Goal: Navigation & Orientation: Find specific page/section

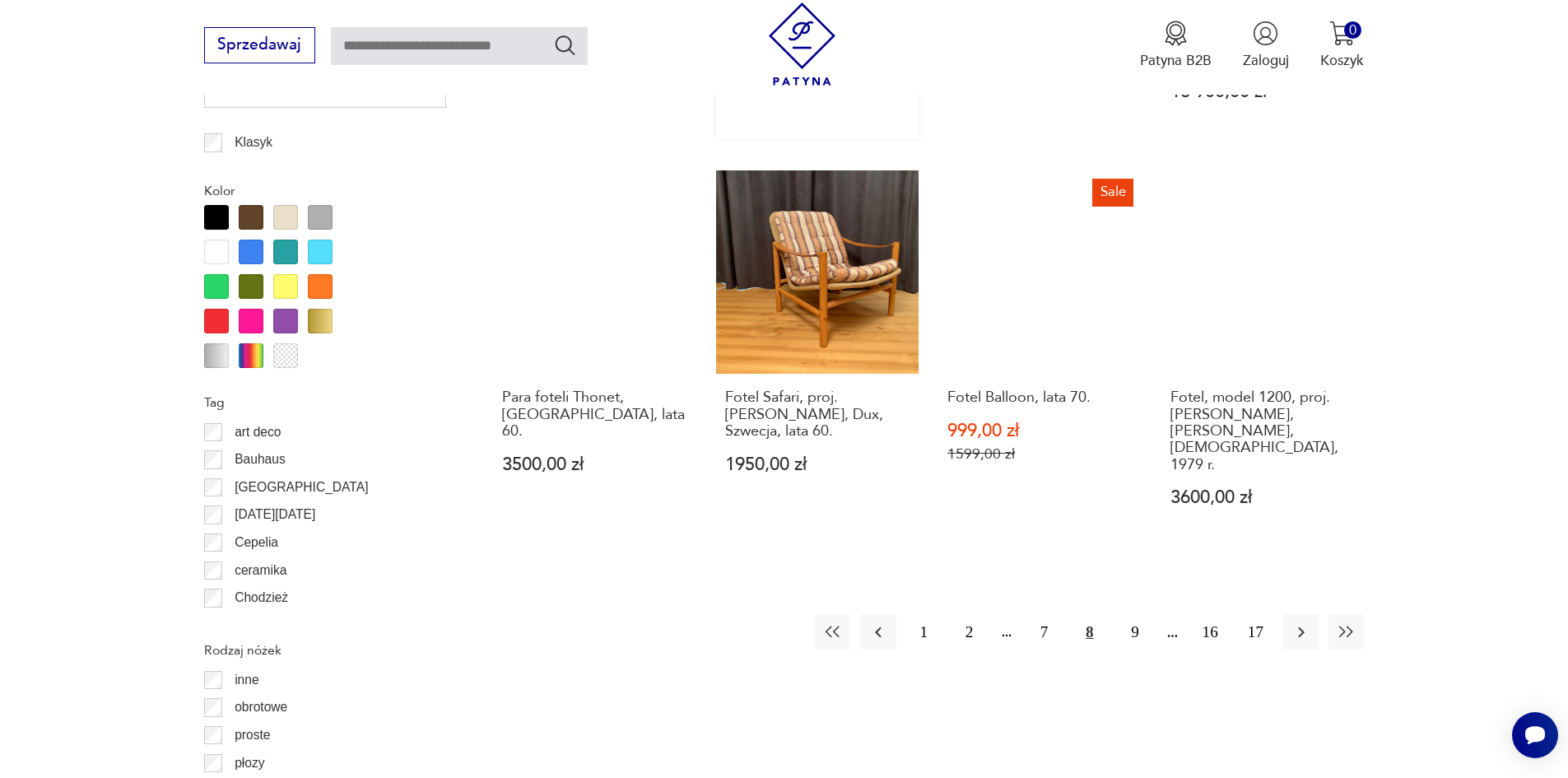
scroll to position [2030, 0]
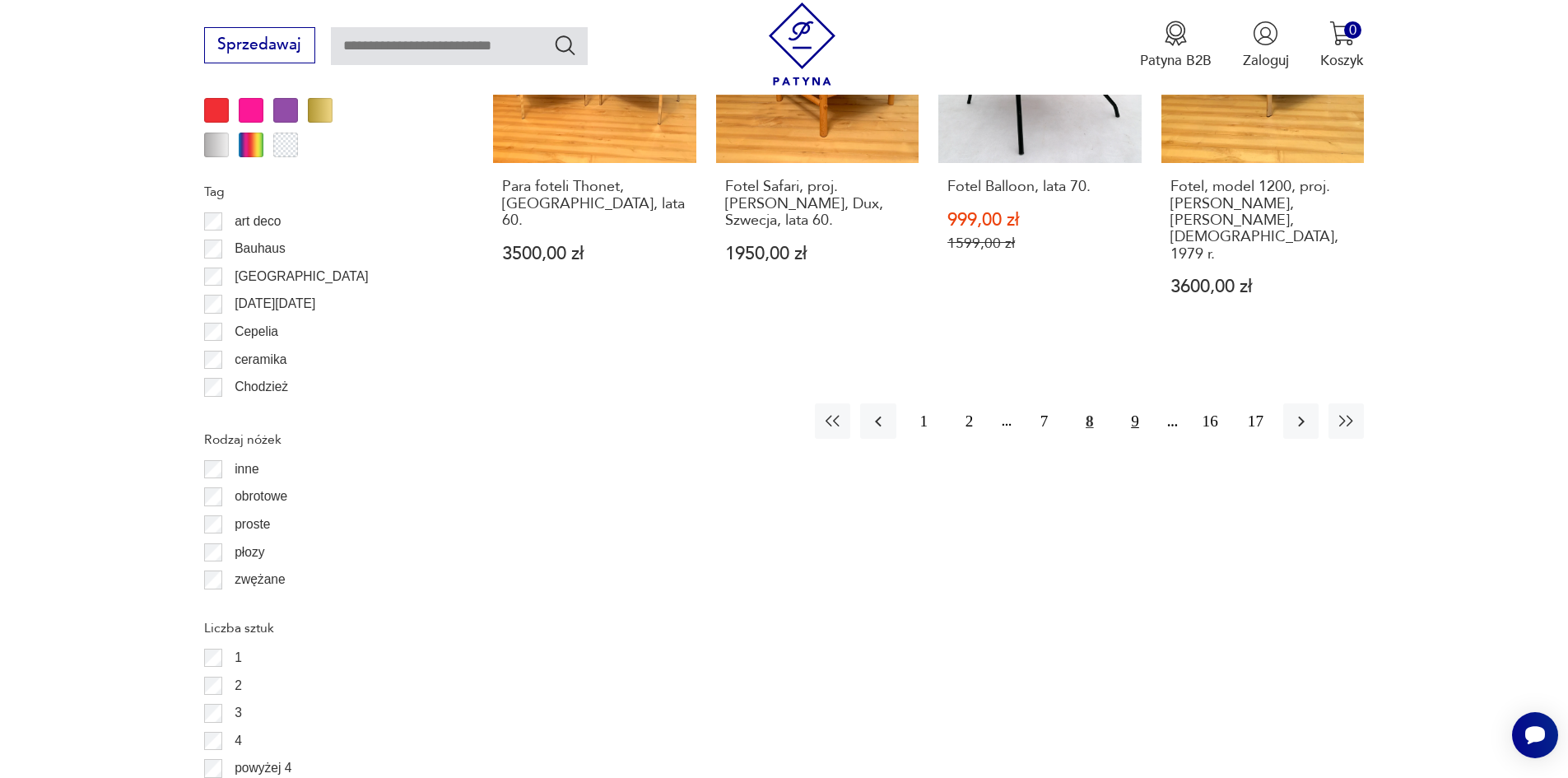
click at [1131, 403] on button "9" at bounding box center [1134, 421] width 36 height 36
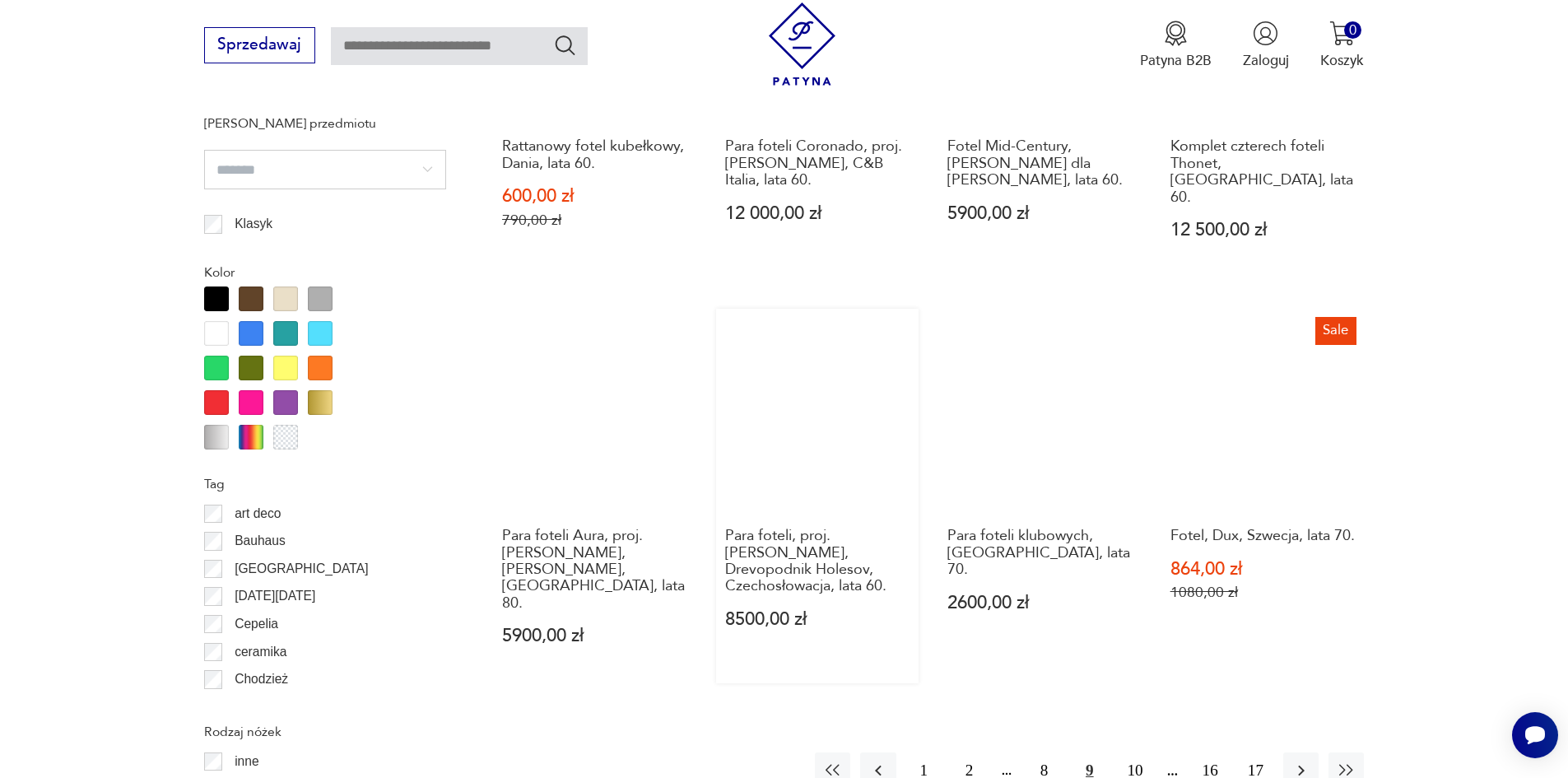
scroll to position [1865, 0]
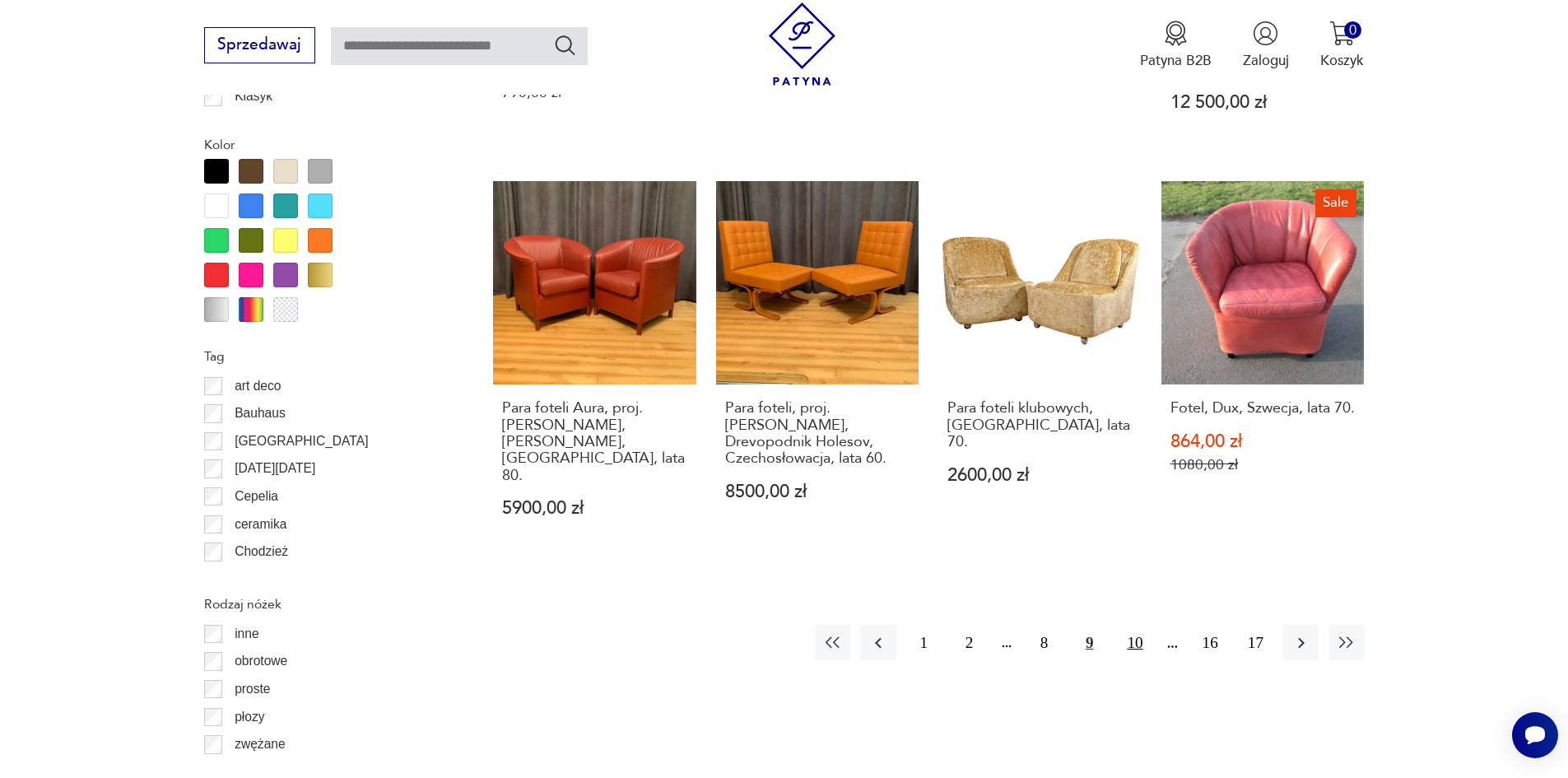
click at [1127, 625] on button "10" at bounding box center [1134, 642] width 36 height 36
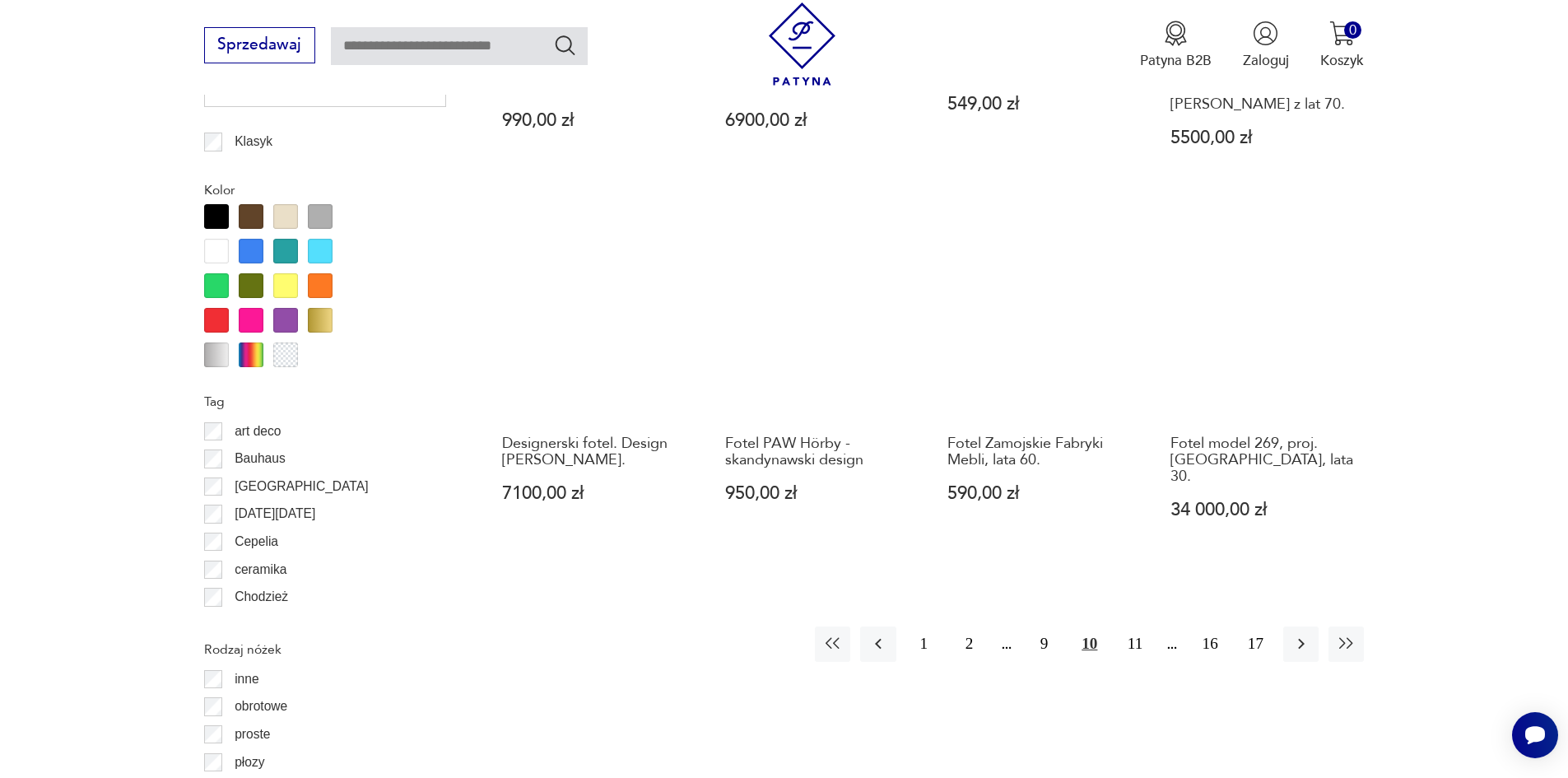
scroll to position [1947, 0]
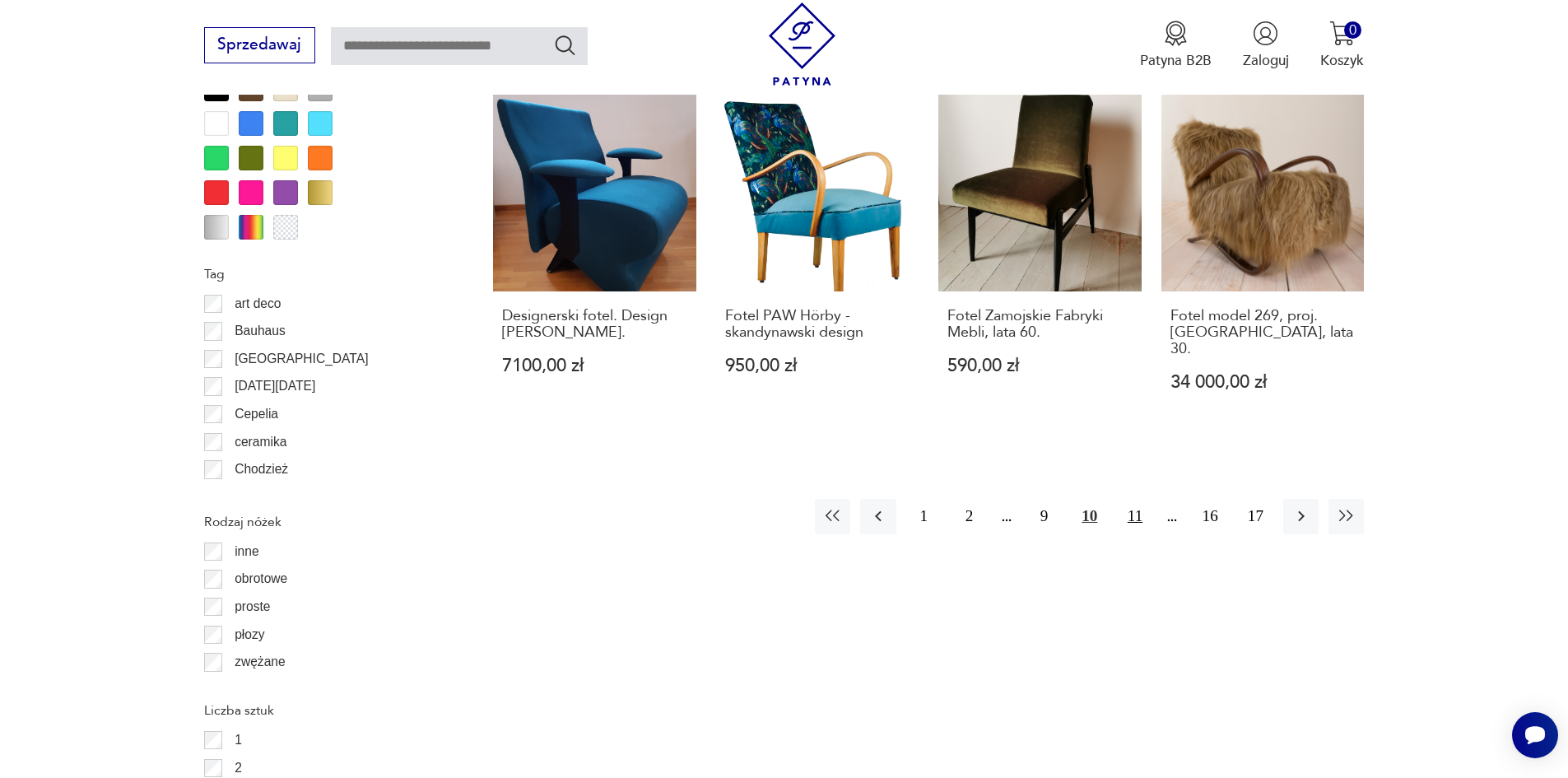
click at [1135, 499] on button "11" at bounding box center [1134, 516] width 36 height 36
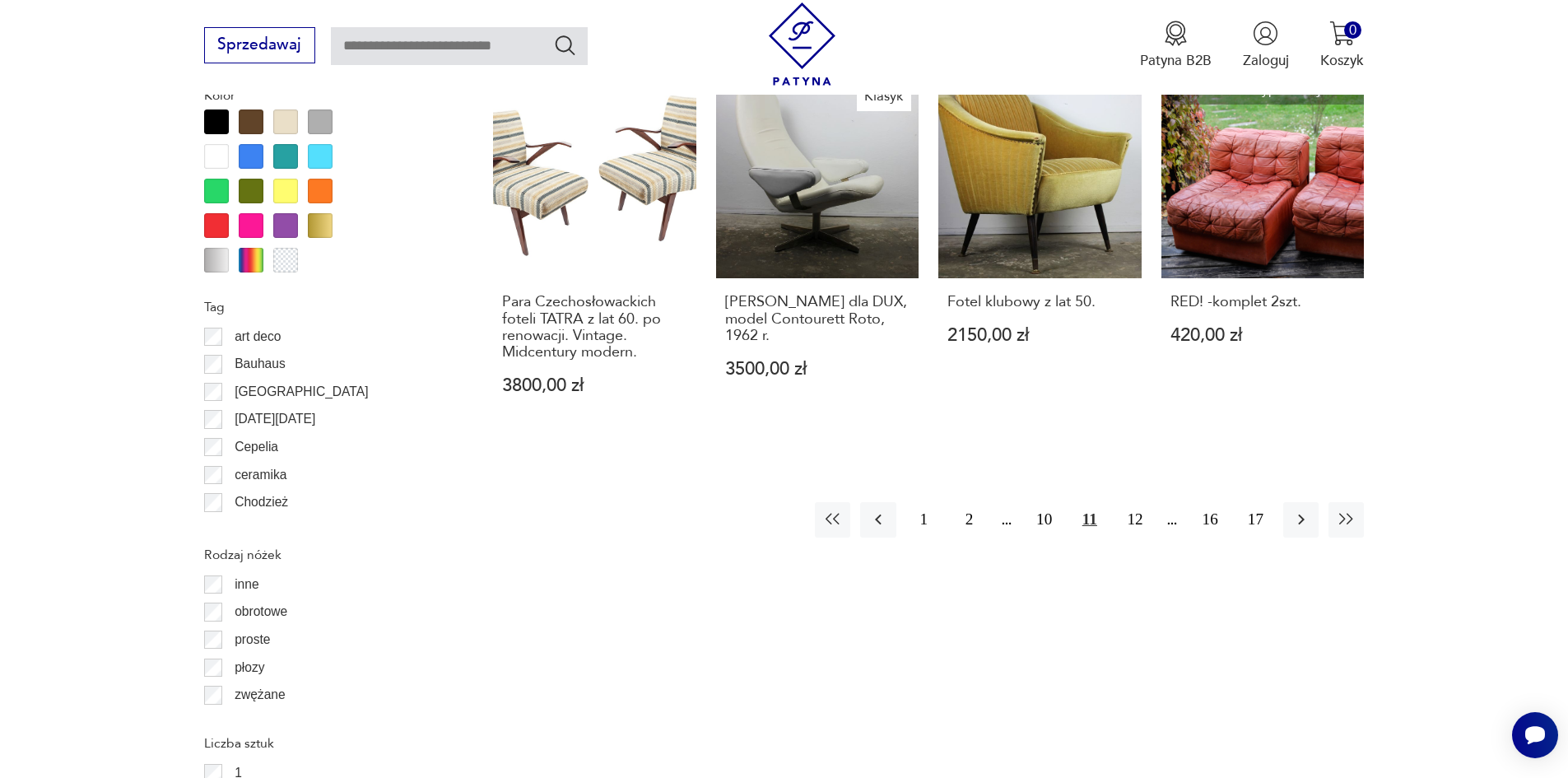
scroll to position [1947, 0]
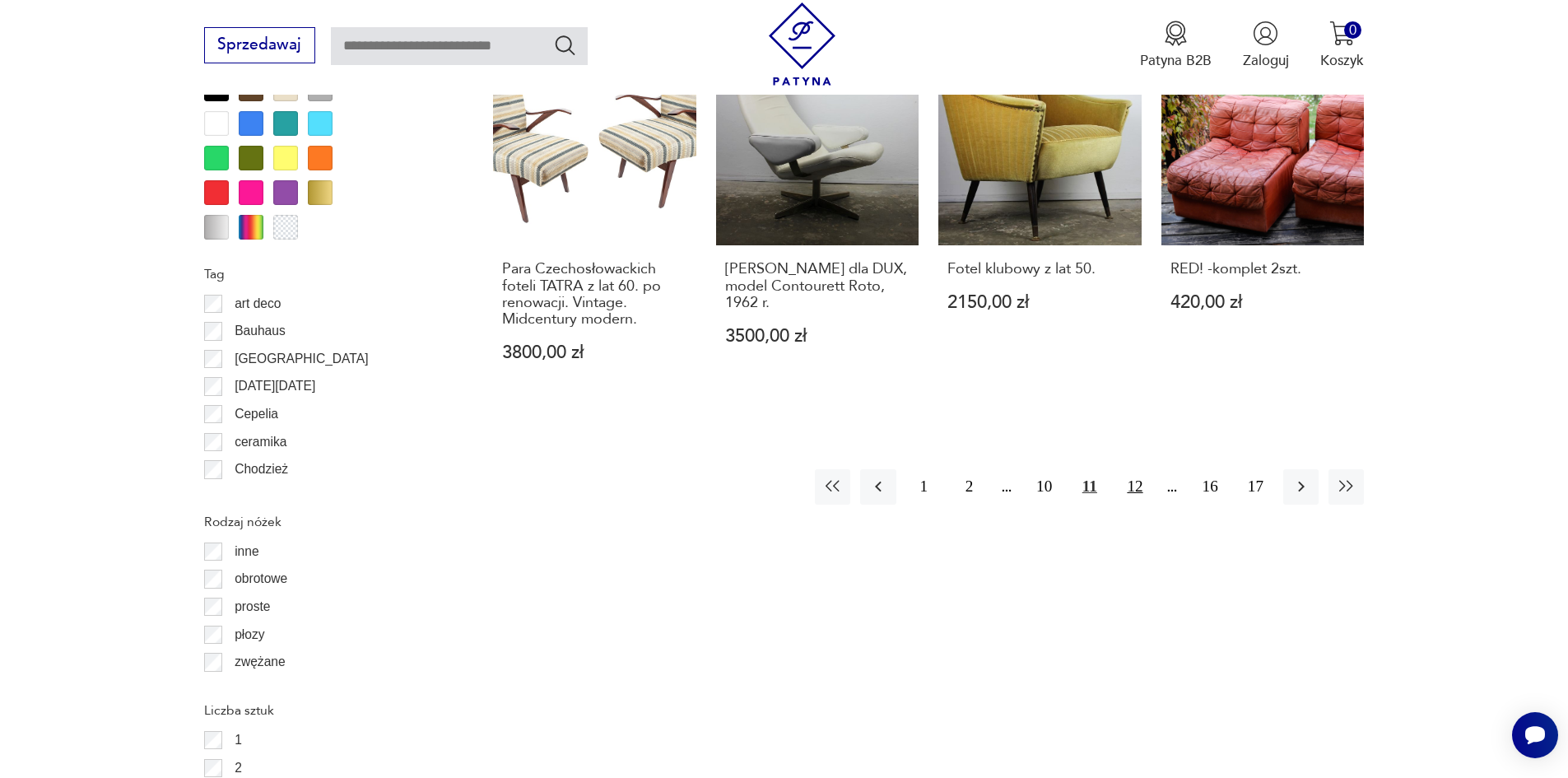
click at [1130, 469] on button "12" at bounding box center [1134, 487] width 36 height 36
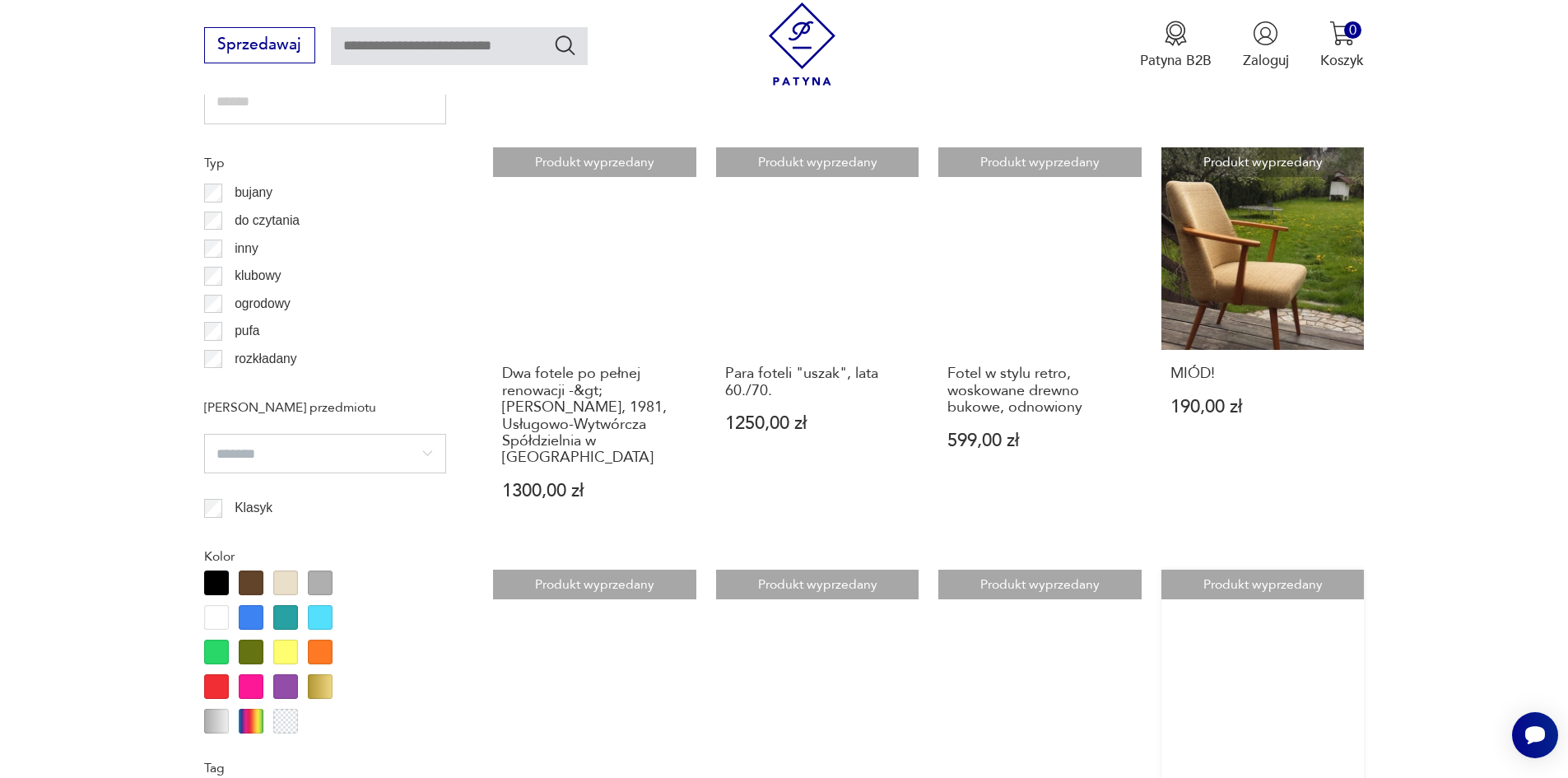
scroll to position [1783, 0]
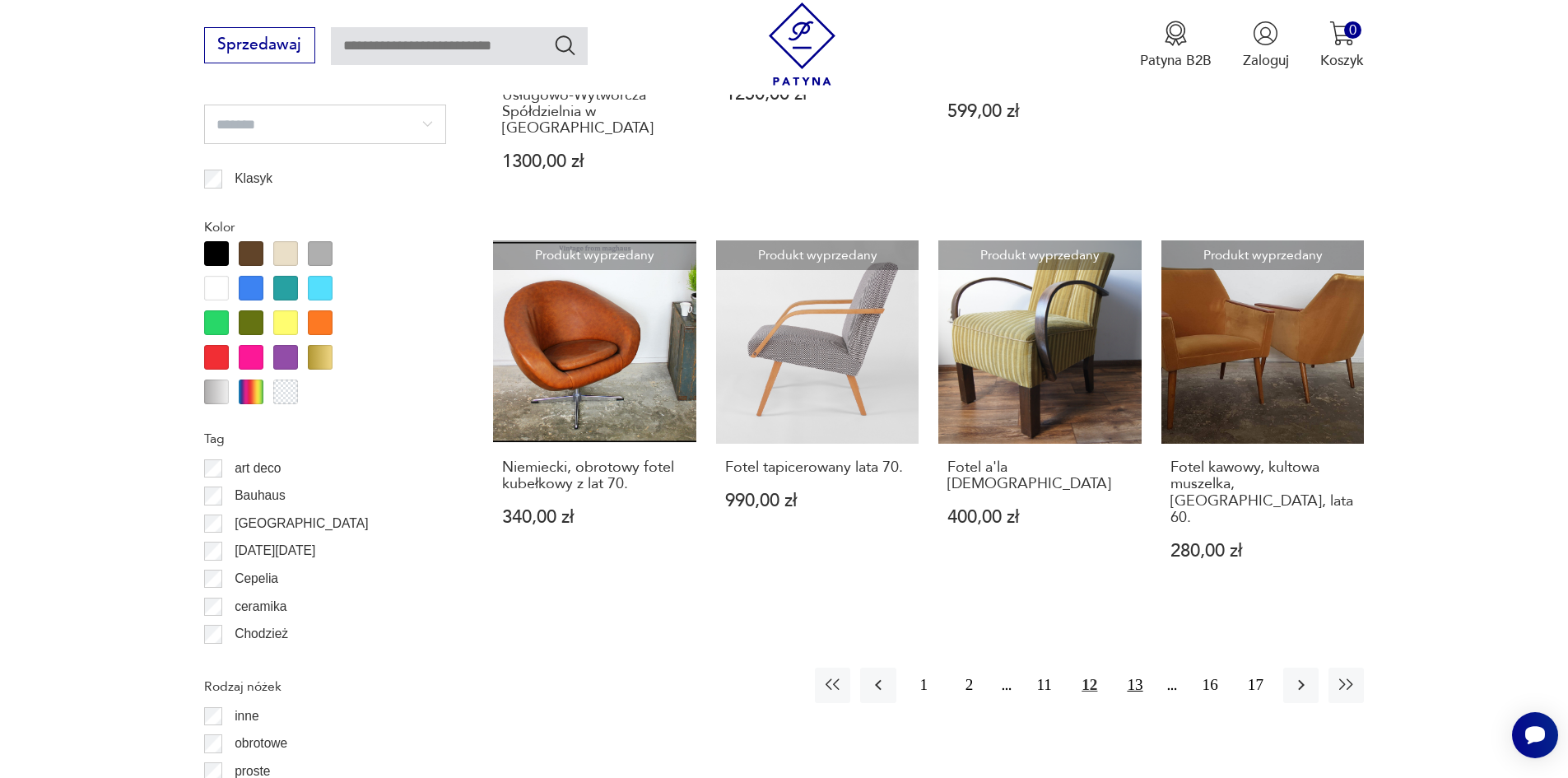
click at [1131, 668] on button "13" at bounding box center [1134, 685] width 36 height 36
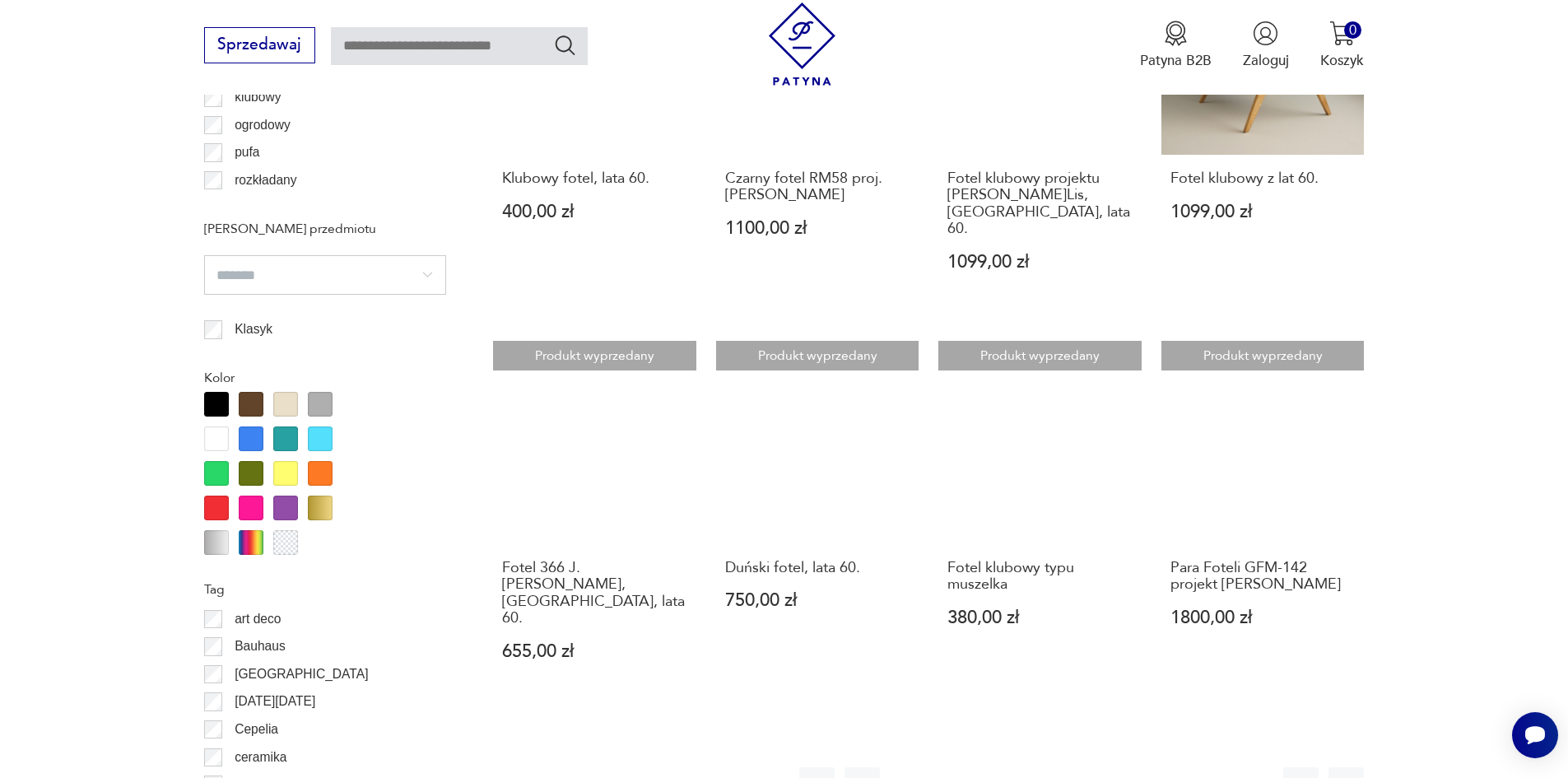
scroll to position [1783, 0]
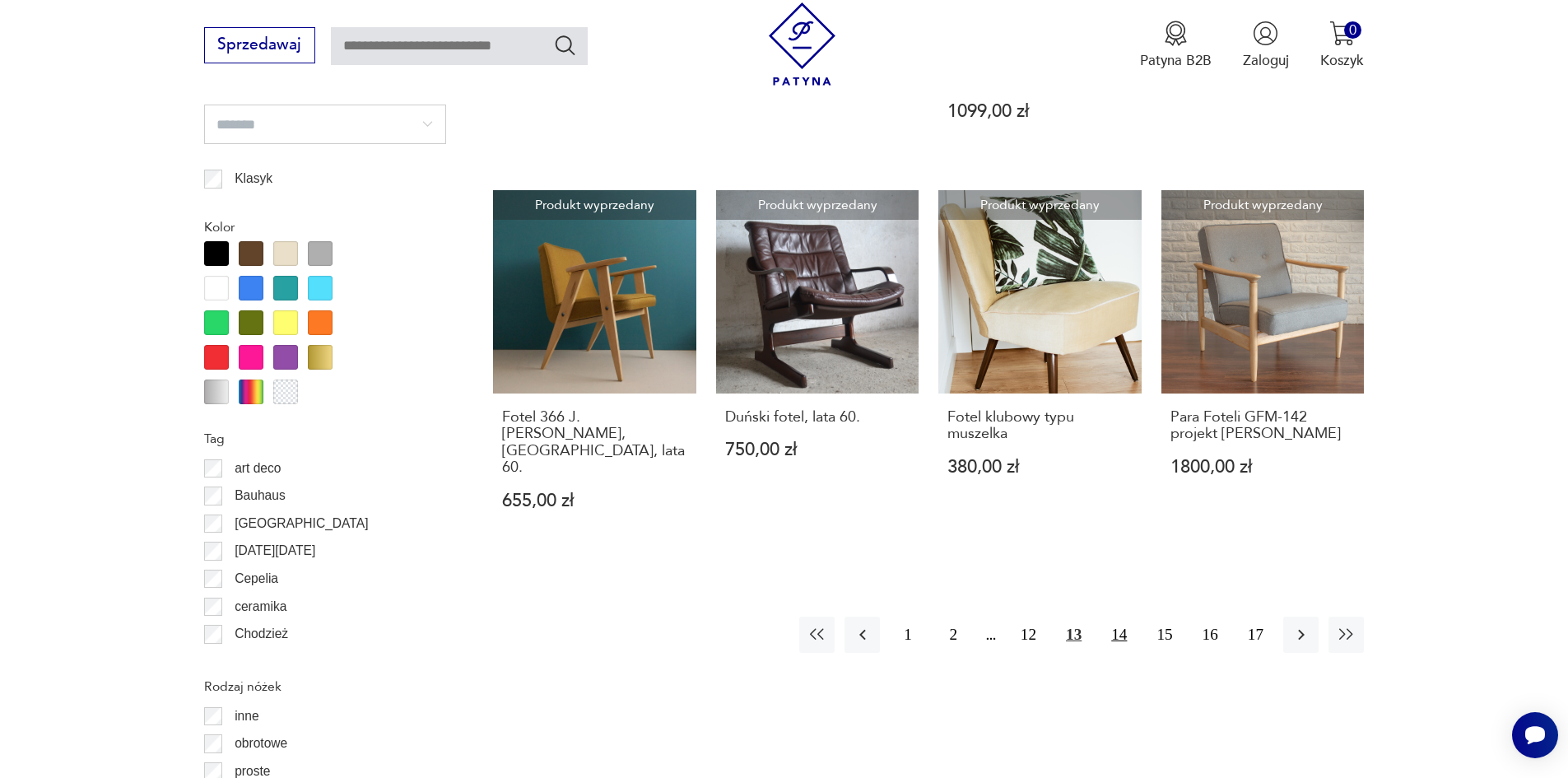
click at [1121, 616] on button "14" at bounding box center [1119, 634] width 36 height 36
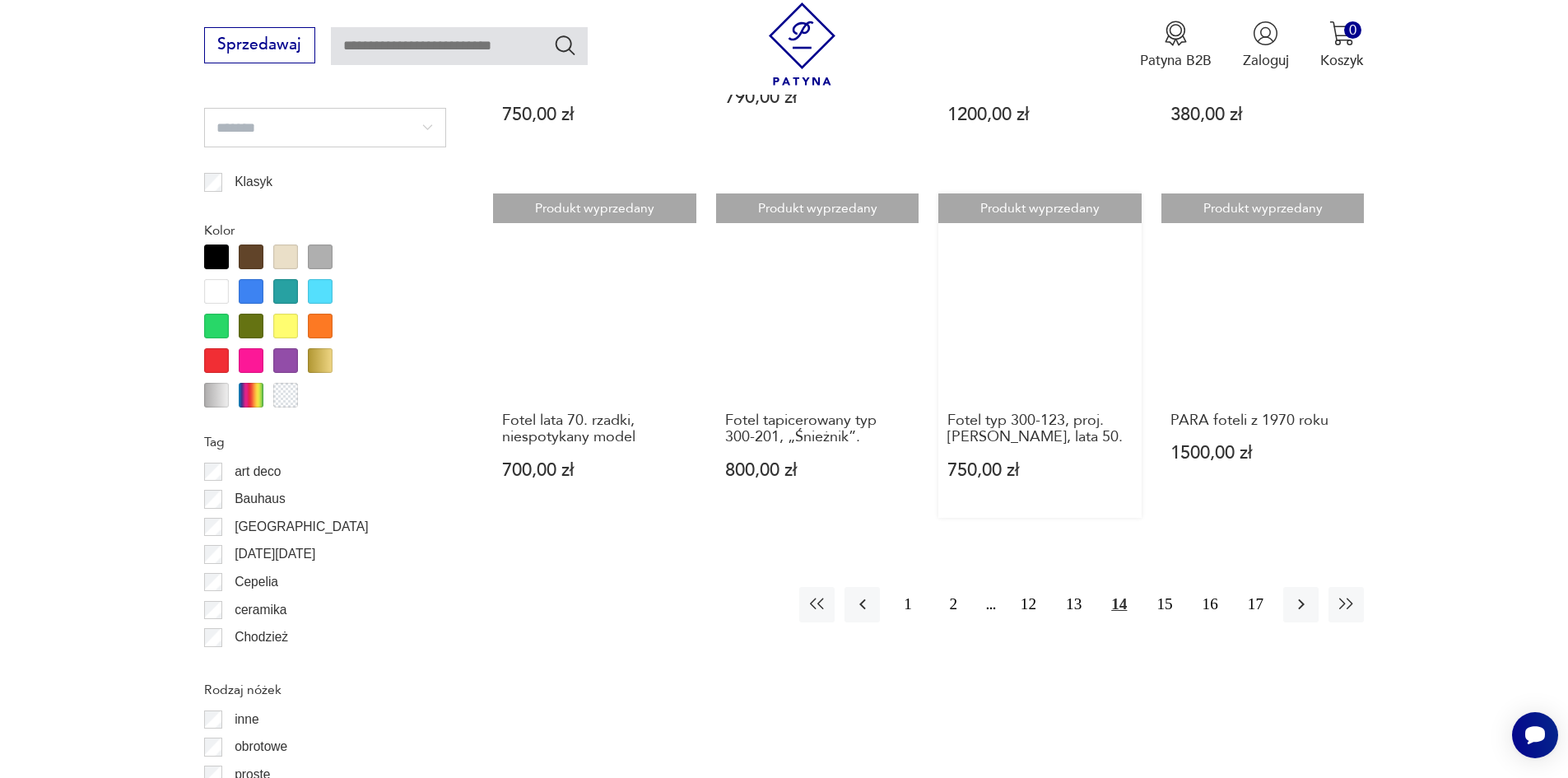
scroll to position [1783, 0]
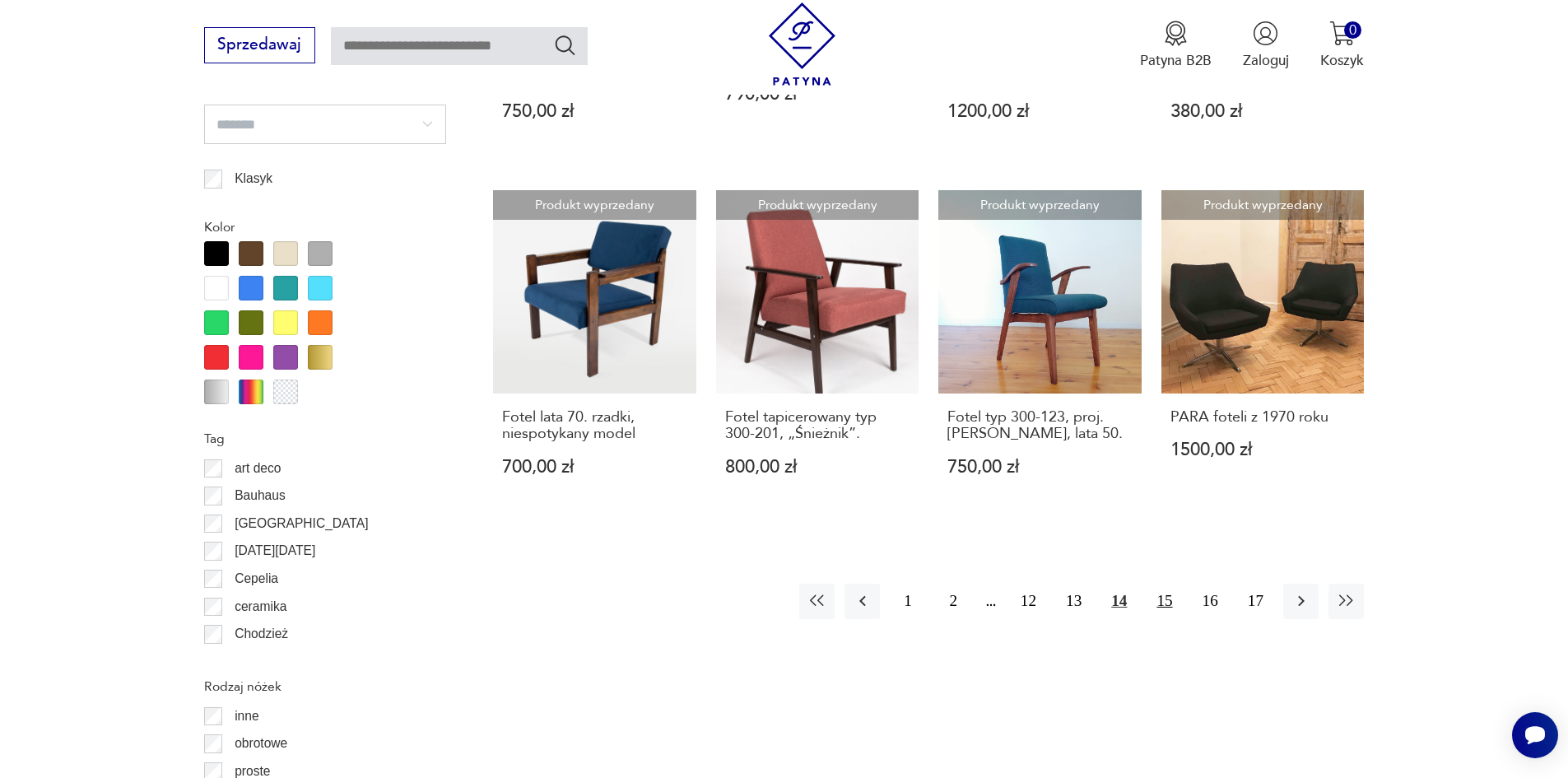
click at [1171, 583] on button "15" at bounding box center [1164, 601] width 36 height 36
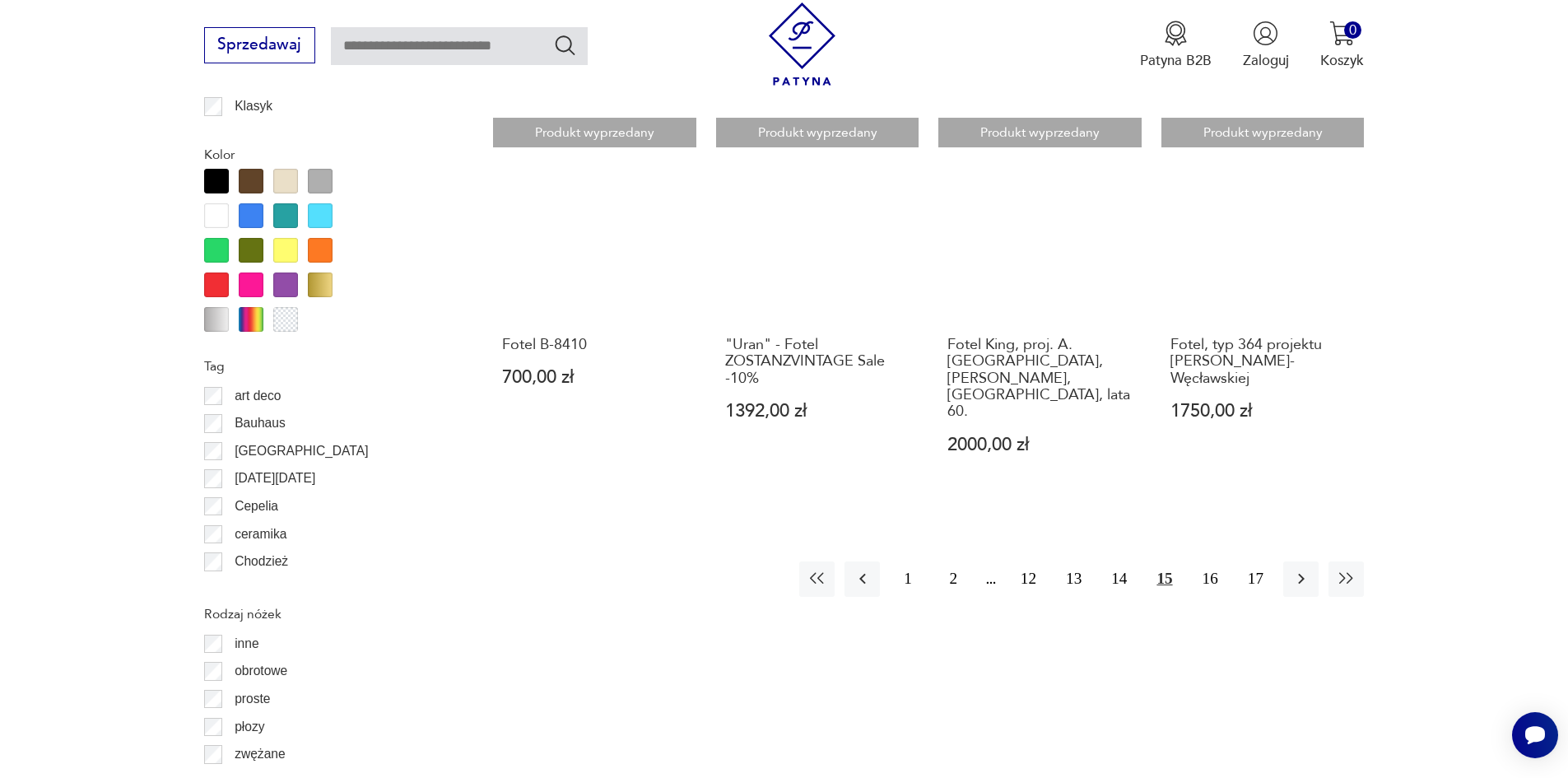
scroll to position [1865, 0]
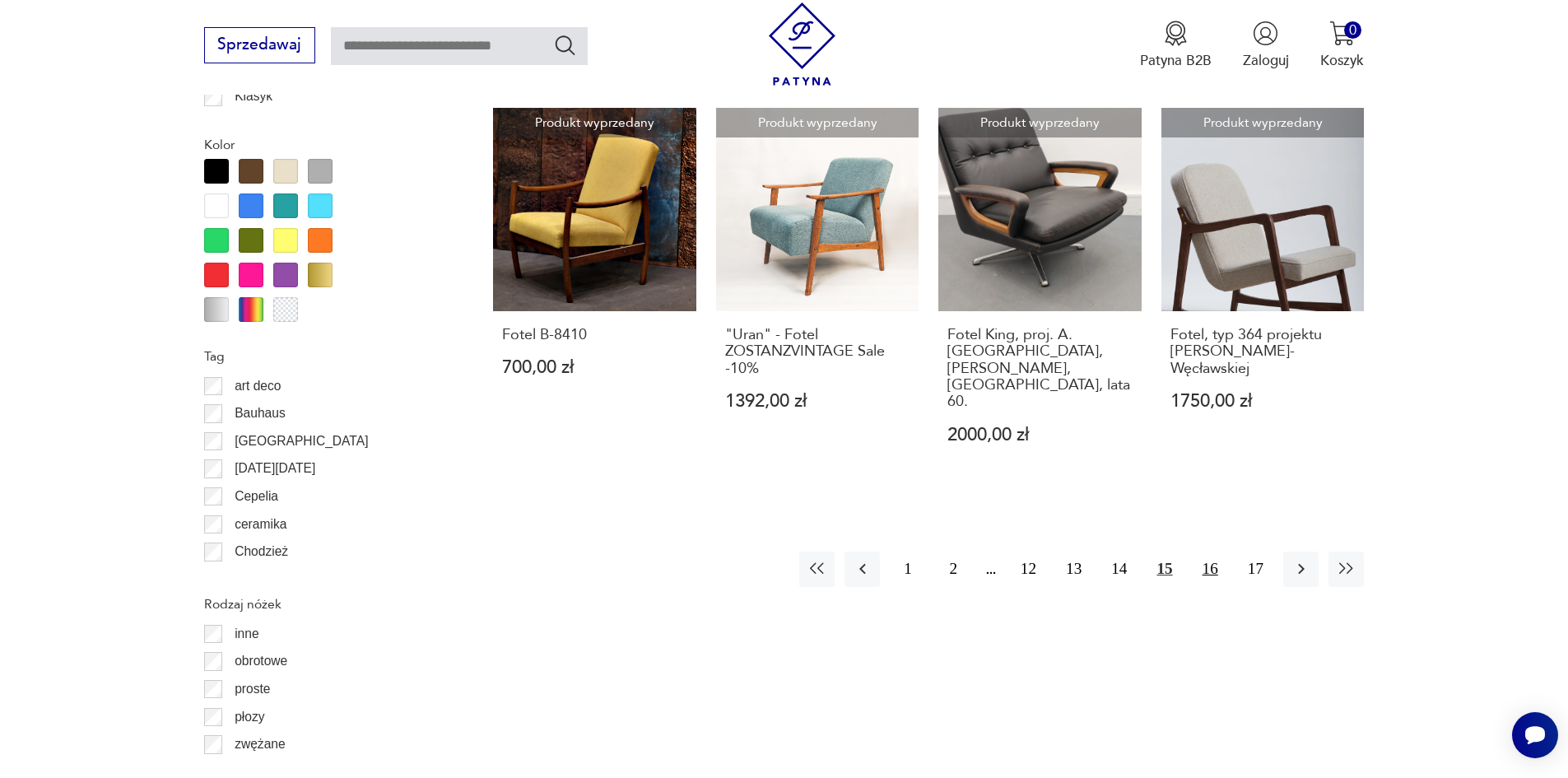
click at [1199, 551] on button "16" at bounding box center [1210, 569] width 36 height 36
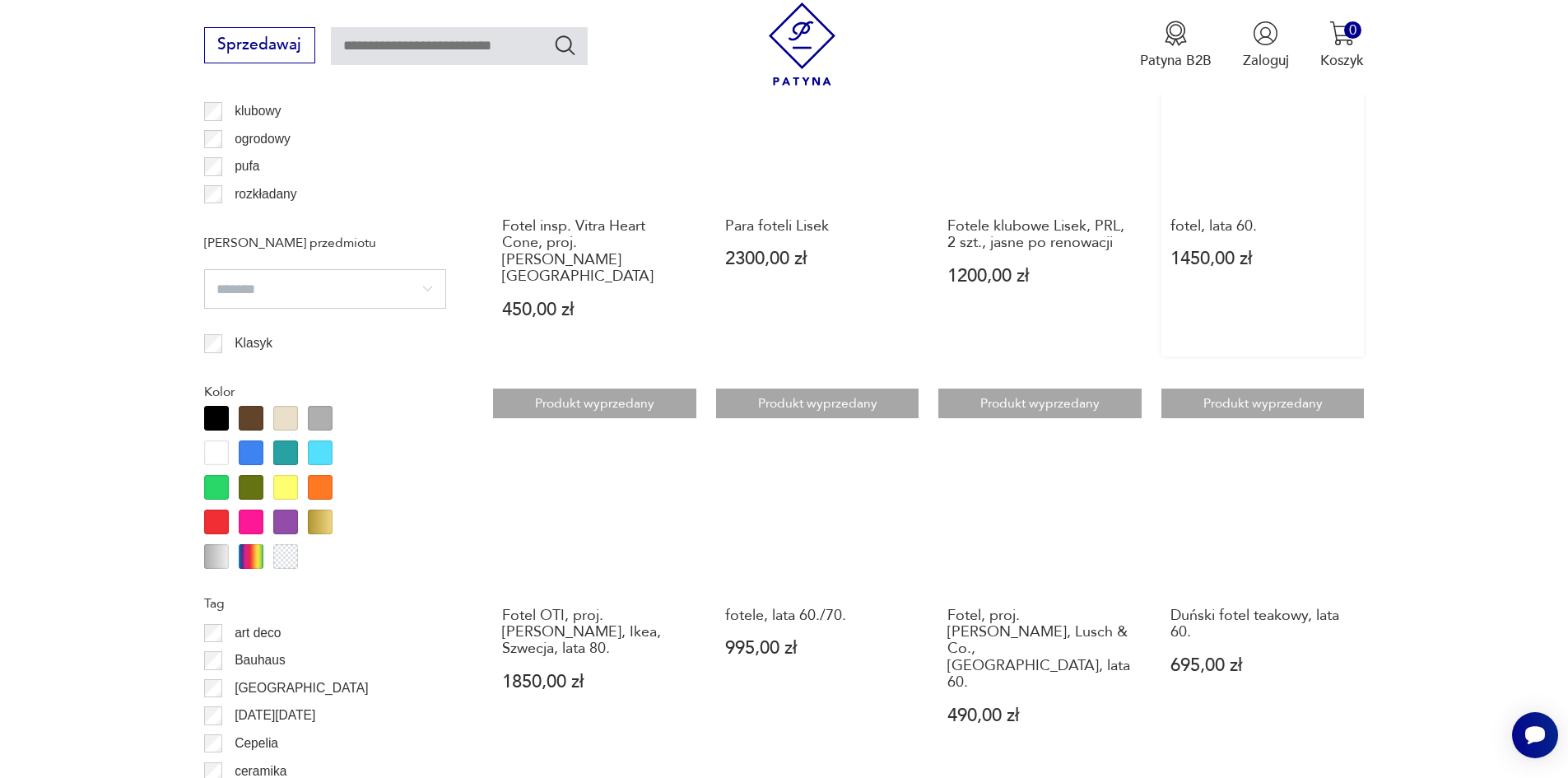
scroll to position [1947, 0]
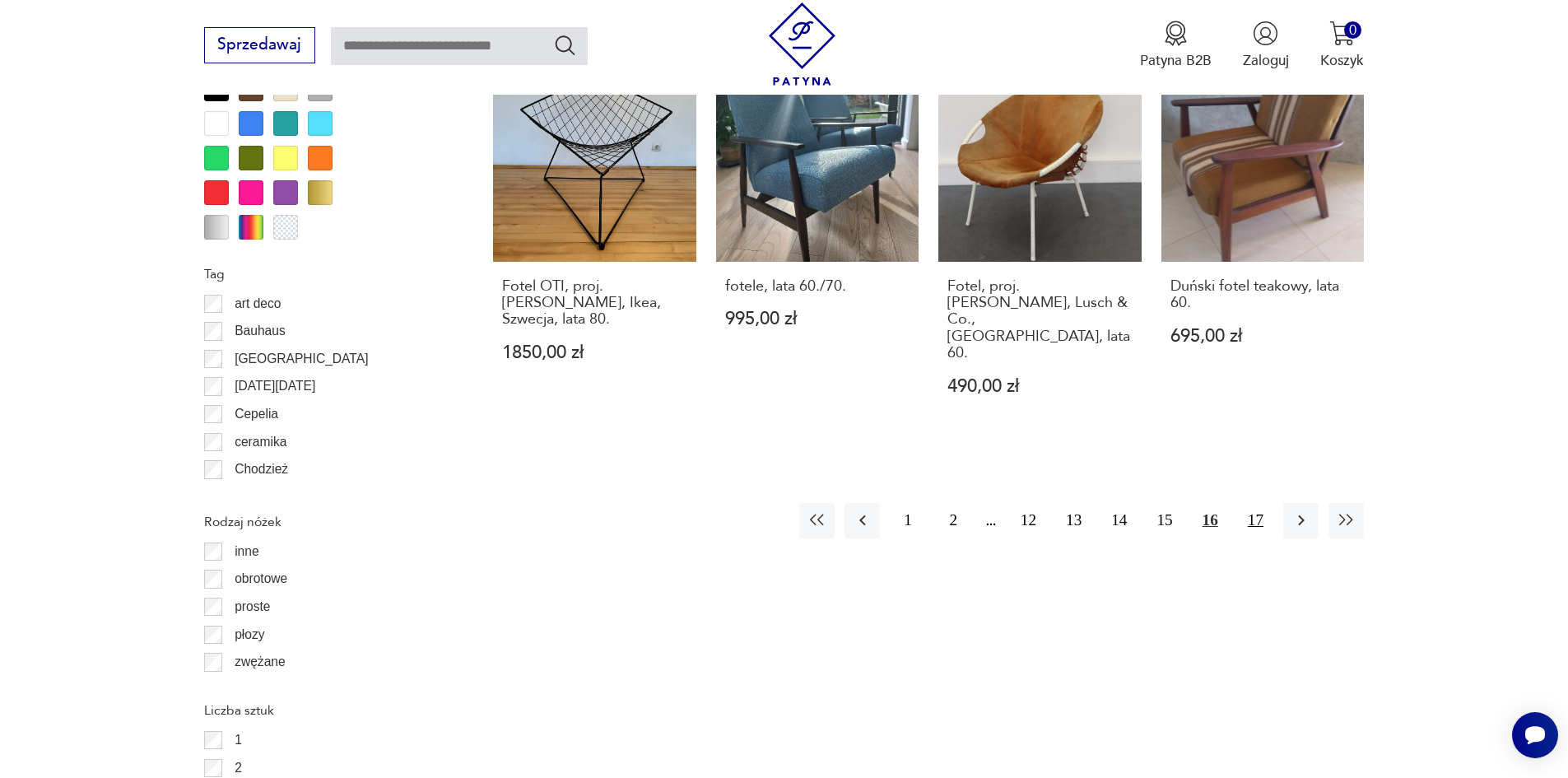
click at [1260, 503] on button "17" at bounding box center [1255, 521] width 36 height 36
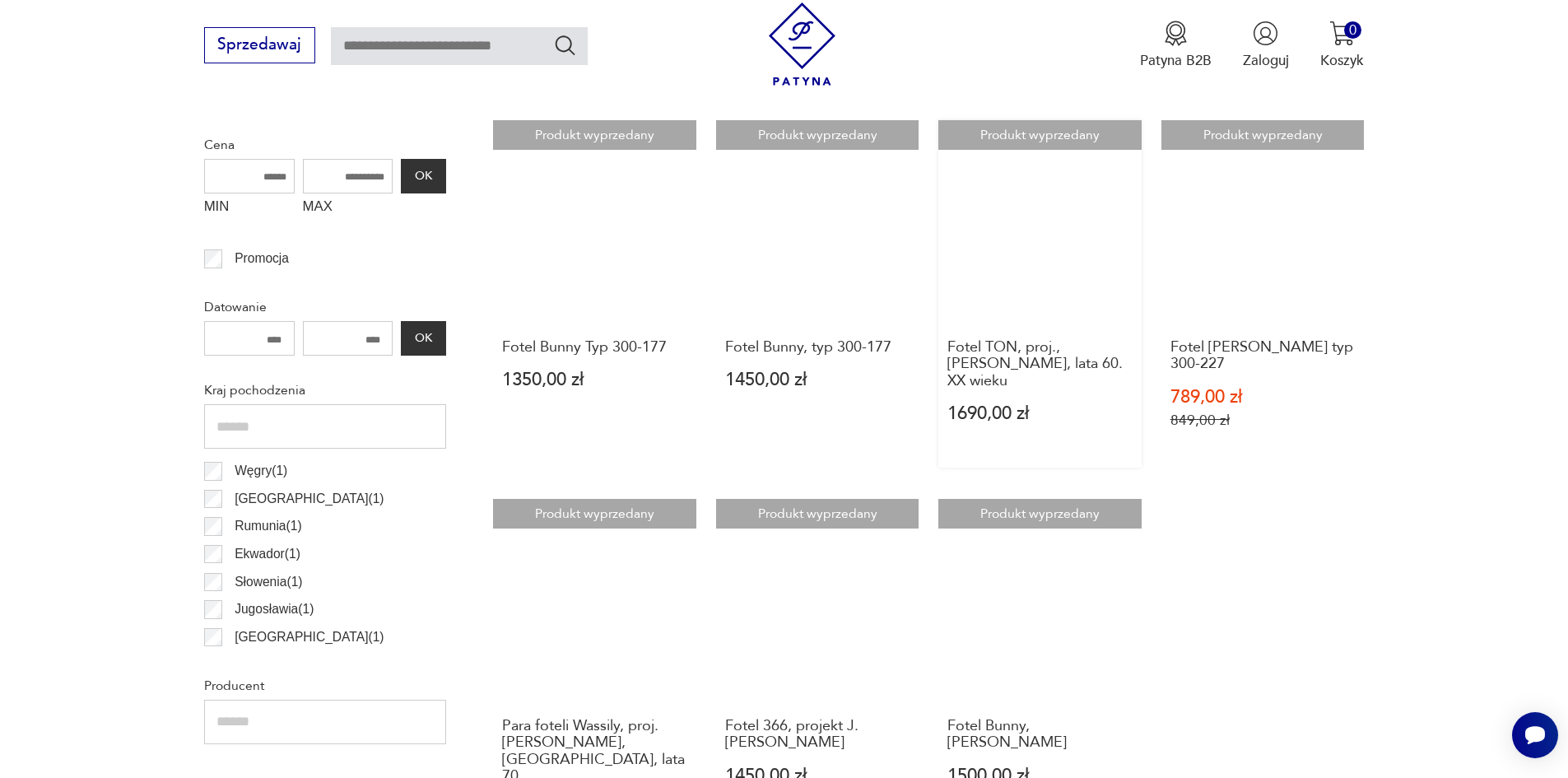
scroll to position [713, 0]
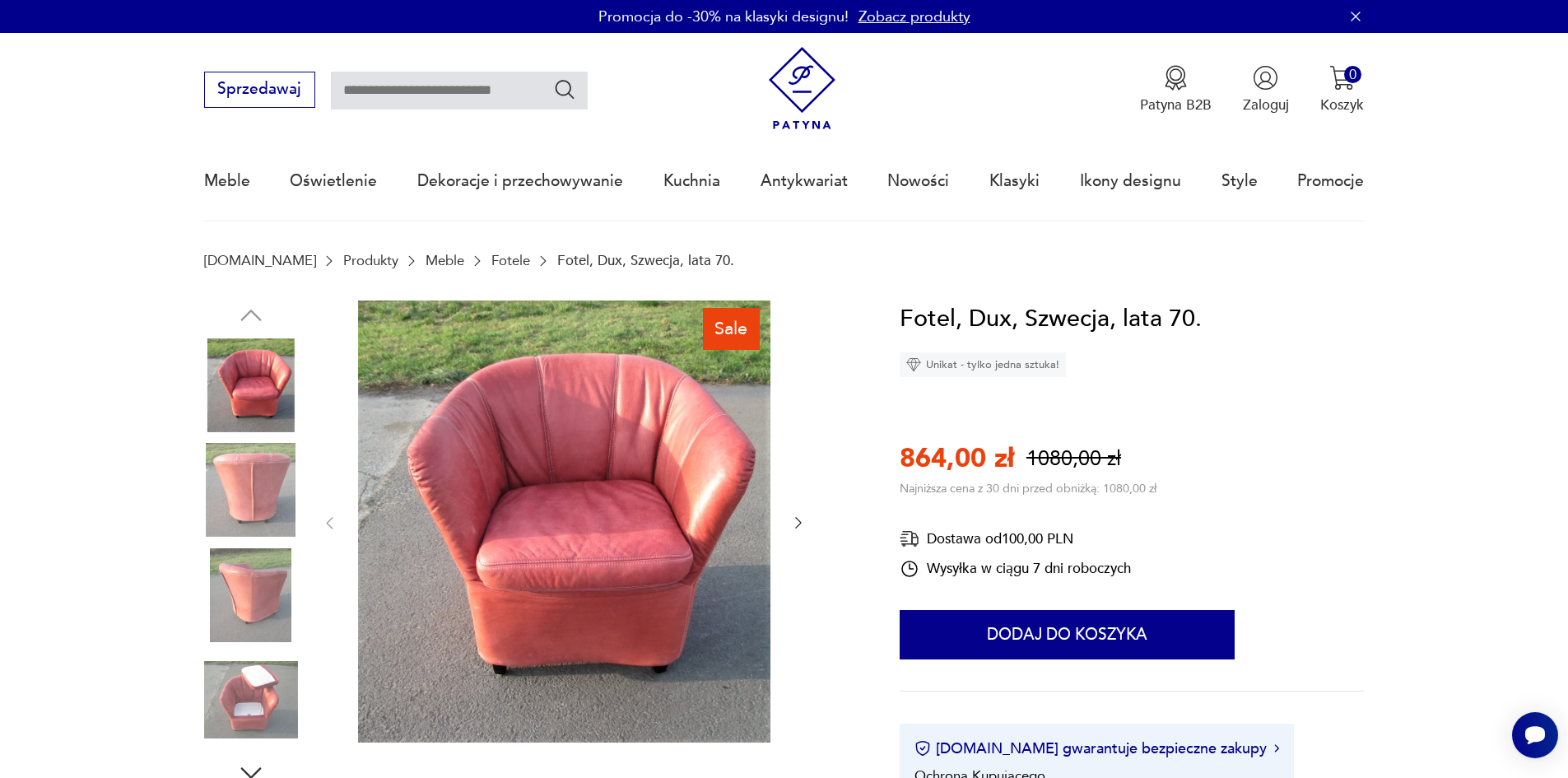
click at [259, 489] on img at bounding box center [251, 489] width 94 height 94
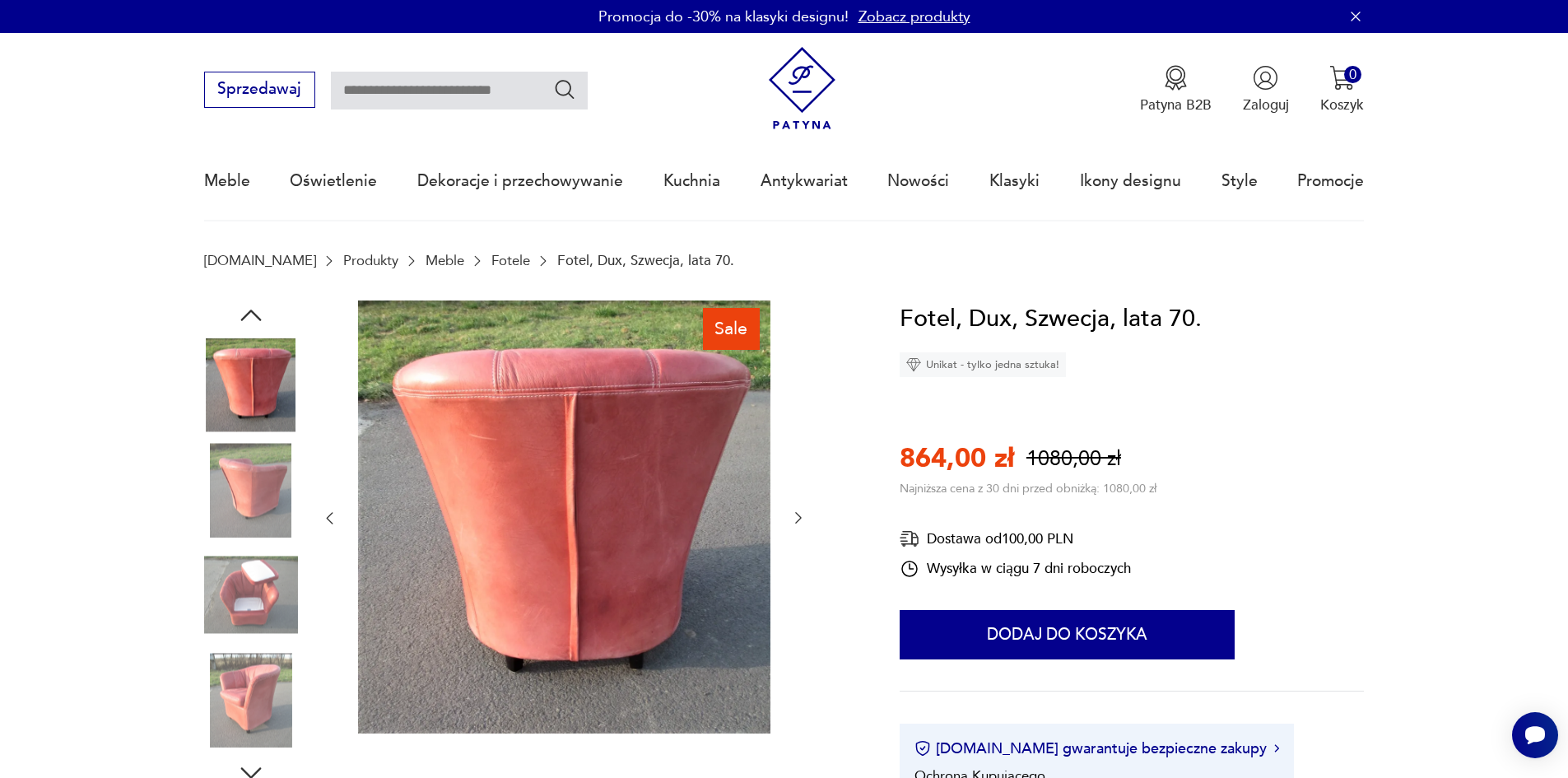
click at [253, 588] on img at bounding box center [251, 595] width 94 height 94
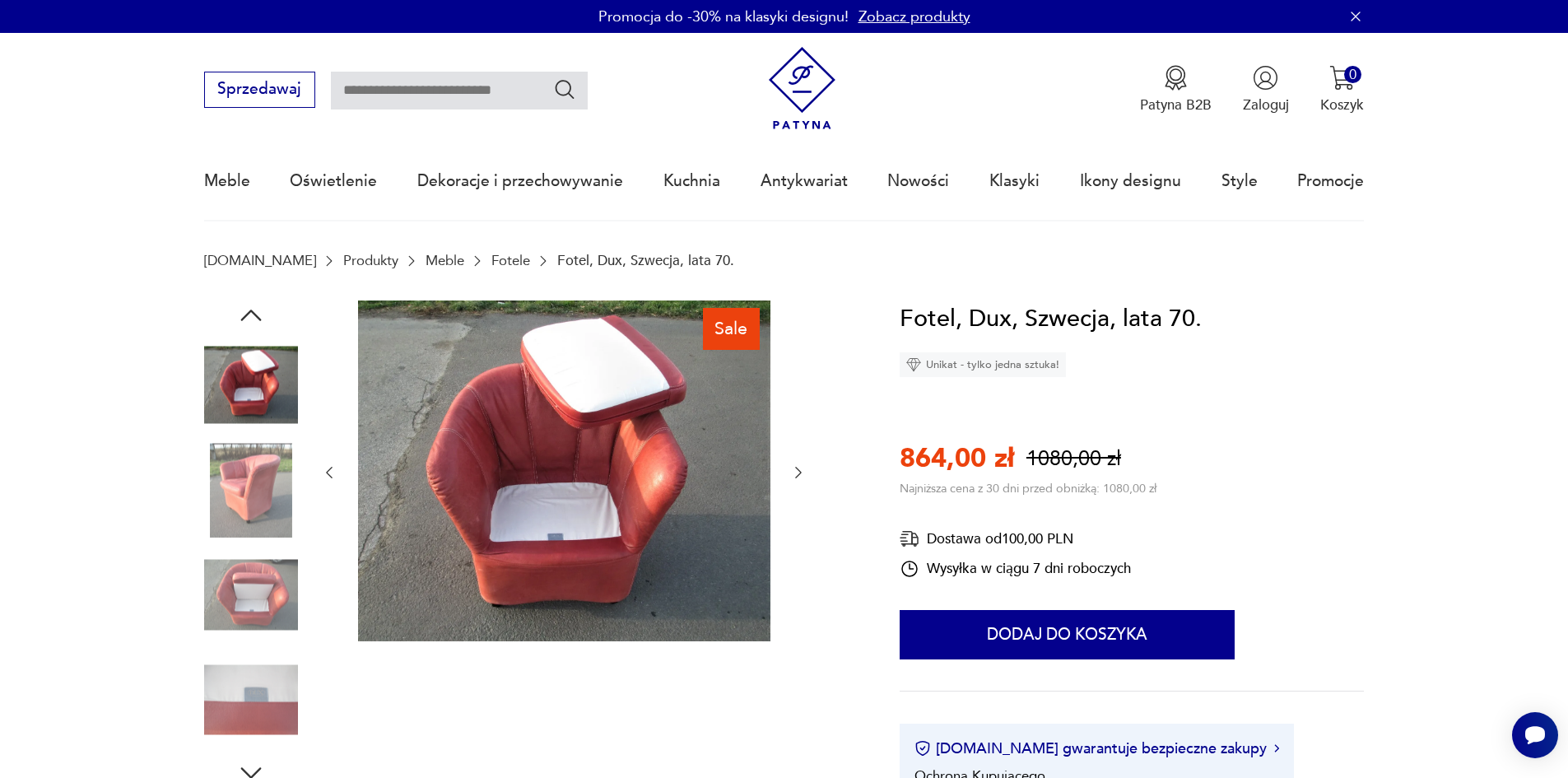
click at [256, 571] on img at bounding box center [251, 595] width 94 height 94
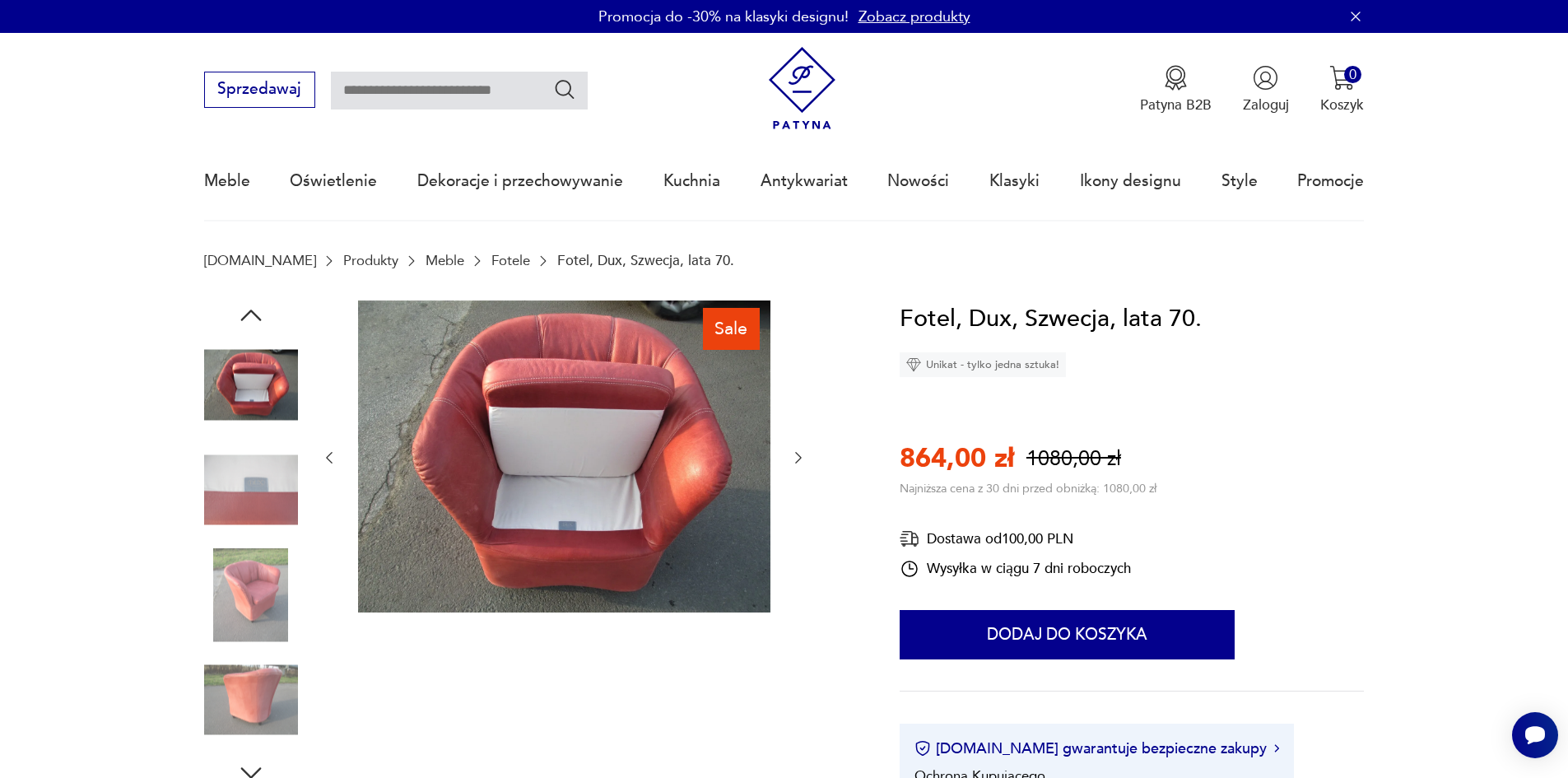
click at [248, 585] on img at bounding box center [251, 595] width 94 height 94
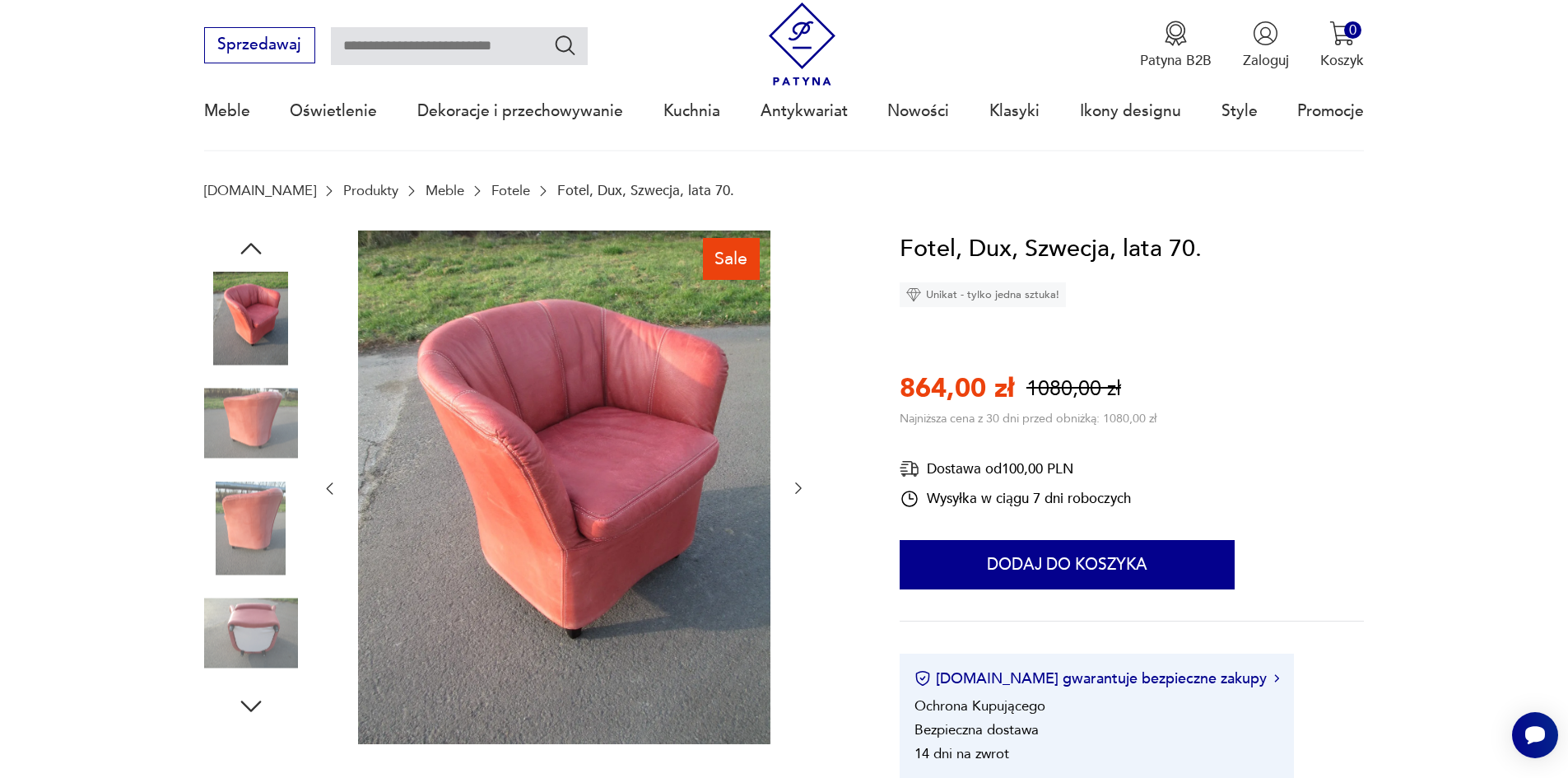
scroll to position [247, 0]
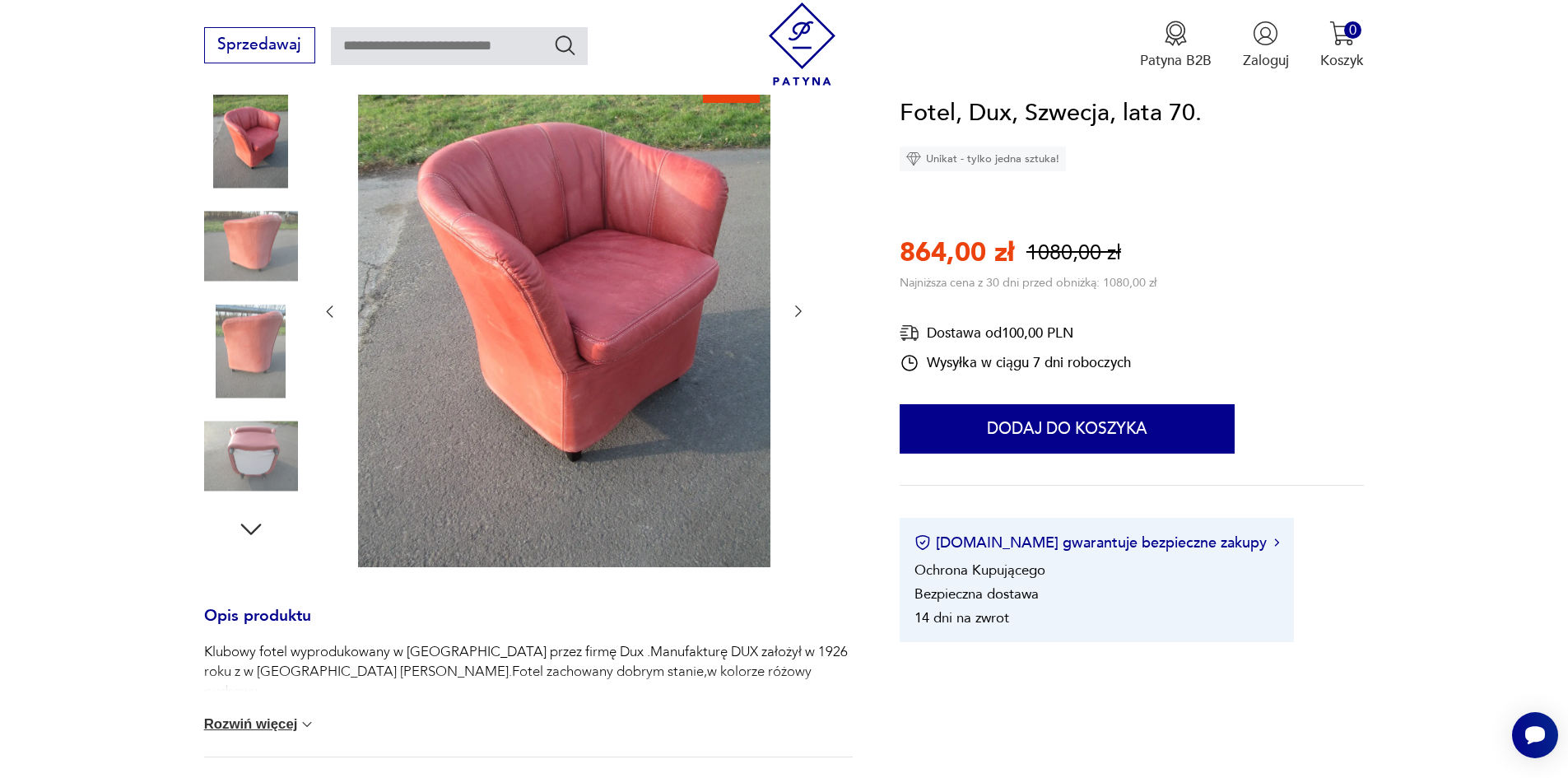
click at [268, 442] on img at bounding box center [251, 456] width 94 height 94
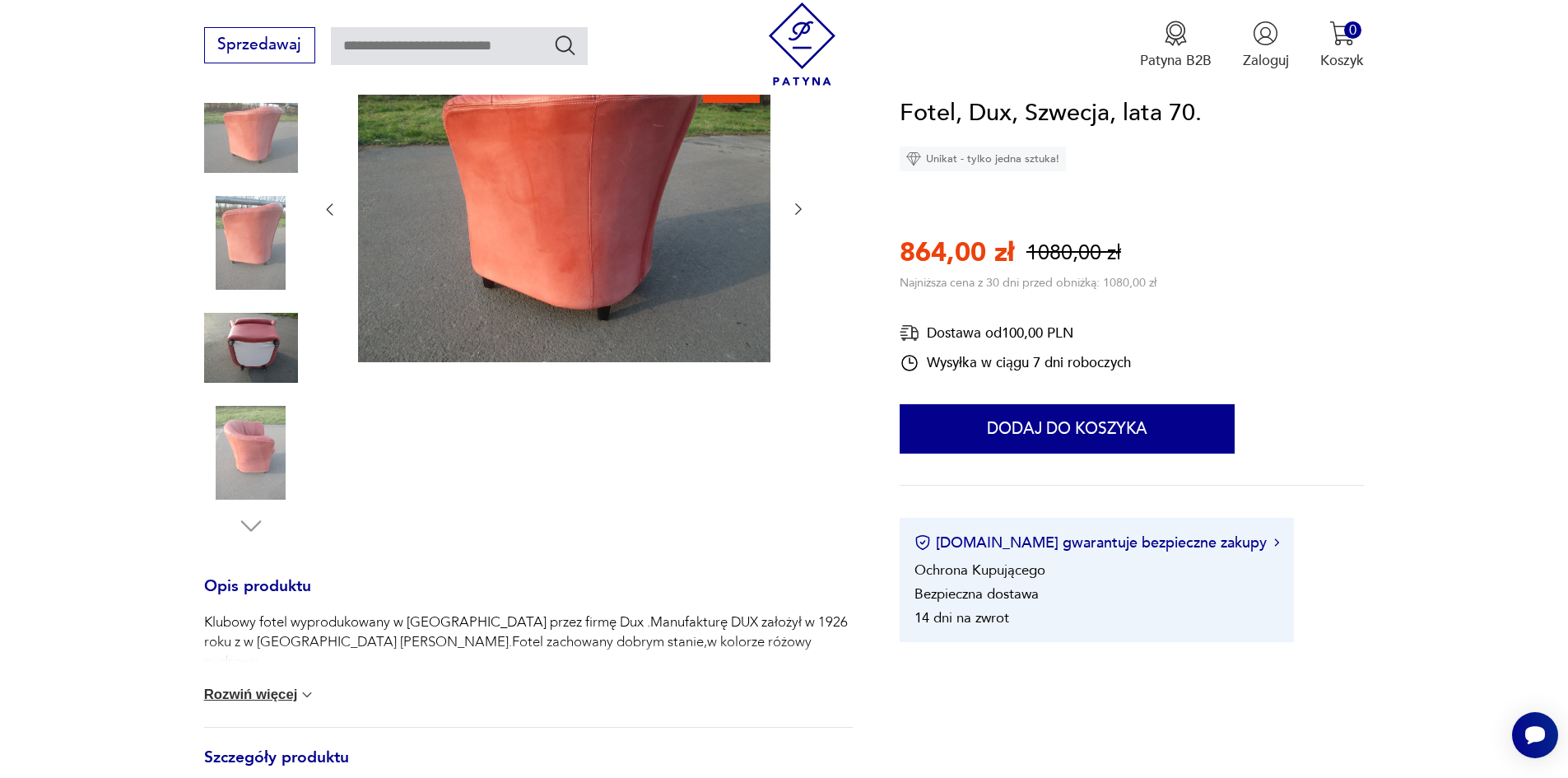
click at [238, 349] on img at bounding box center [251, 349] width 94 height 94
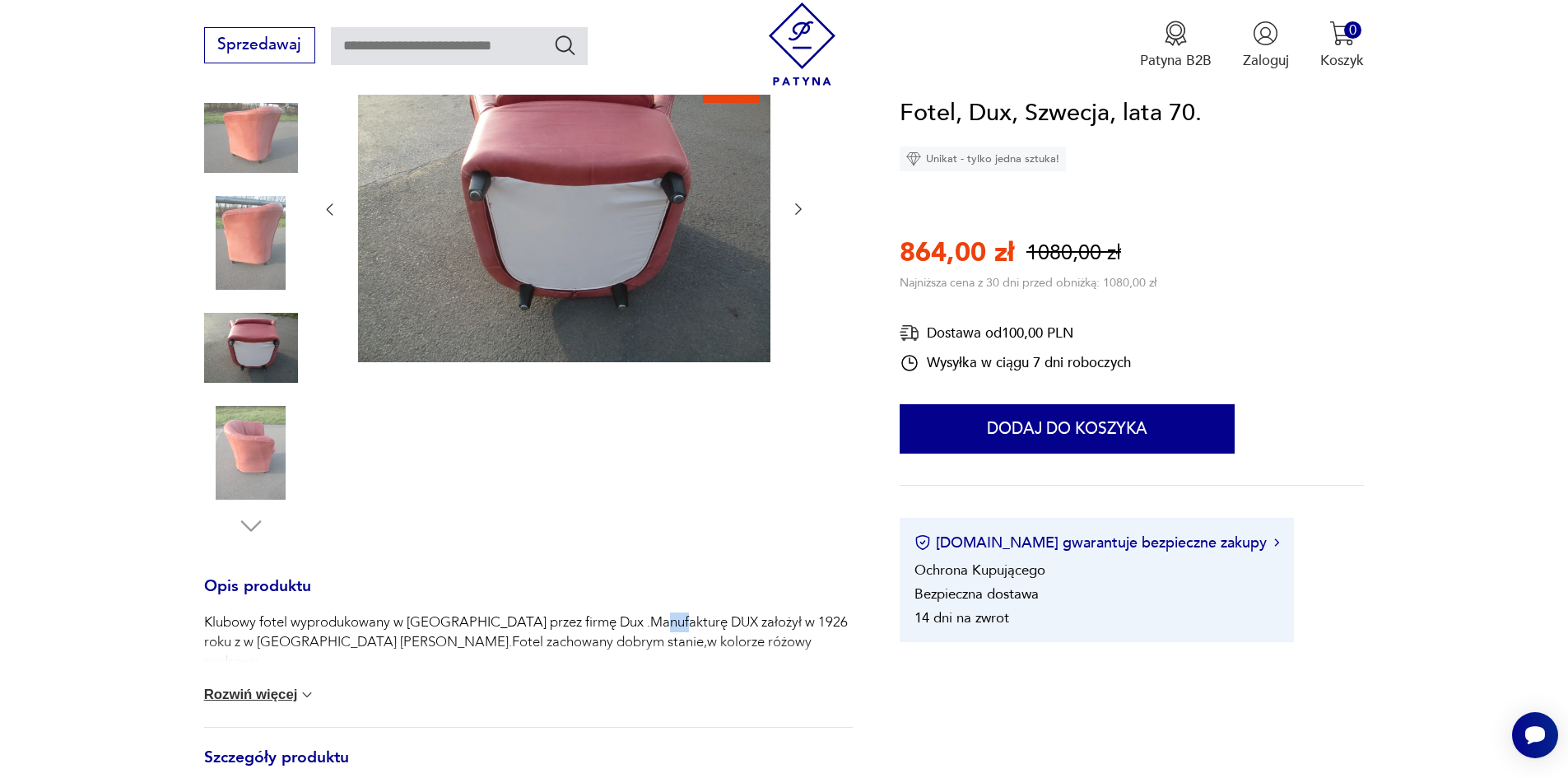
drag, startPoint x: 639, startPoint y: 622, endPoint x: 668, endPoint y: 620, distance: 29.1
click at [668, 620] on p "Klubowy fotel wyprodukowany w Szwecji przez firmę Dux .Manufakturę DUX założył …" at bounding box center [528, 642] width 648 height 59
